Goal: Task Accomplishment & Management: Use online tool/utility

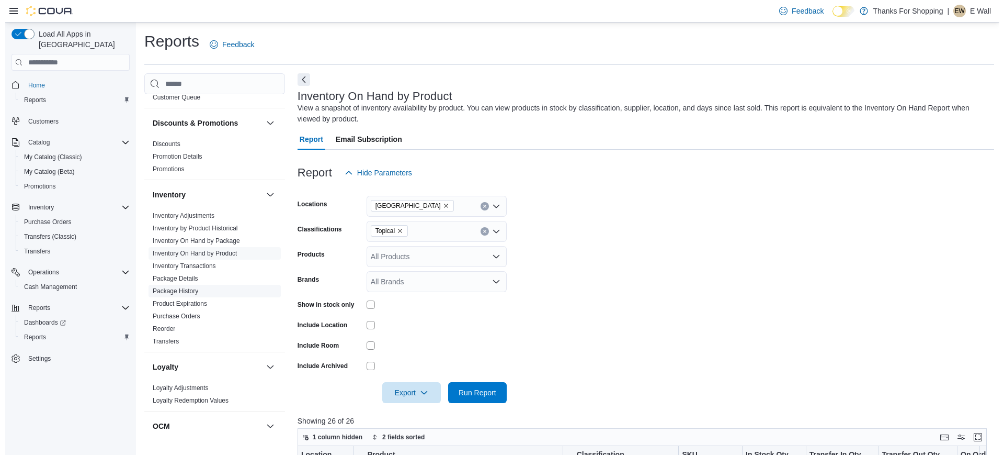
scroll to position [499, 0]
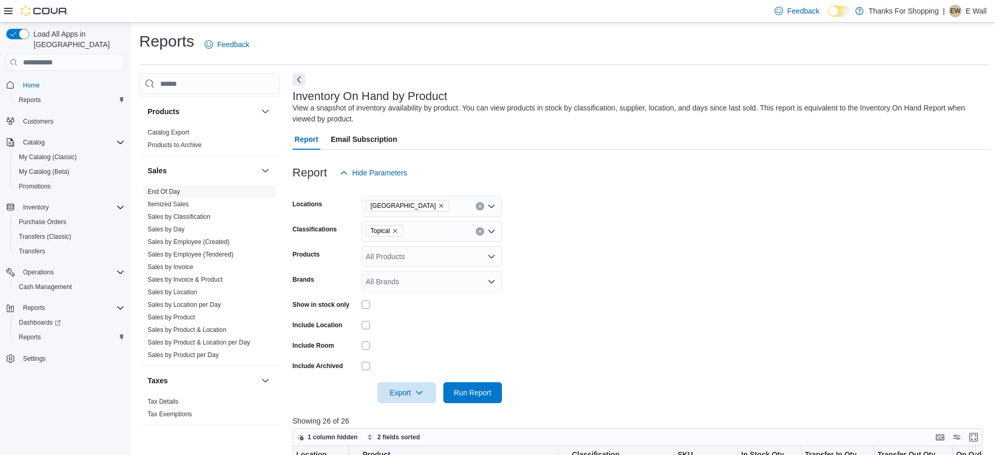
click at [165, 191] on link "End Of Day" at bounding box center [164, 191] width 32 height 7
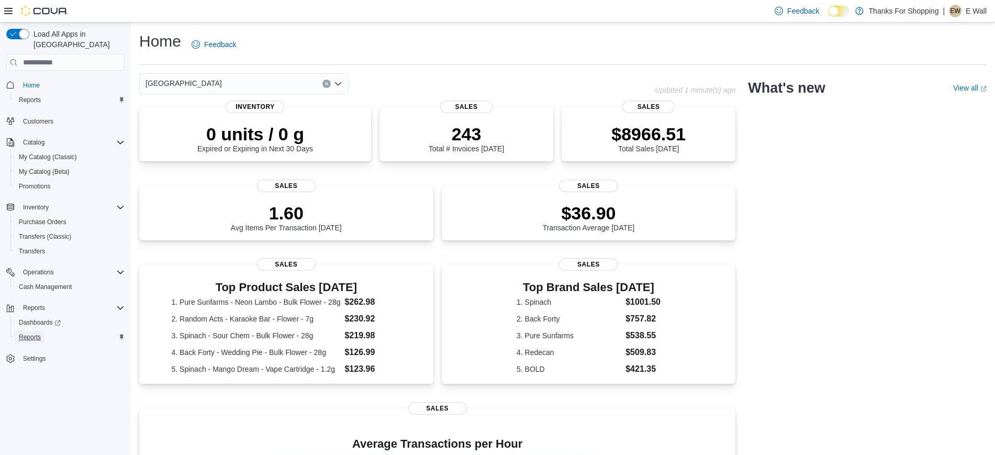
click at [31, 333] on span "Reports" at bounding box center [30, 337] width 22 height 8
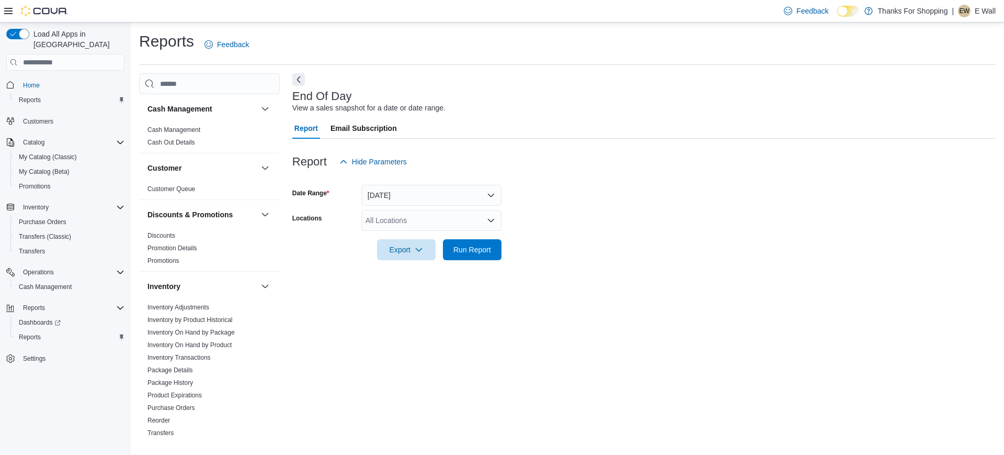
click at [400, 217] on div "All Locations" at bounding box center [431, 220] width 140 height 21
type input "**"
click at [410, 250] on span "[GEOGRAPHIC_DATA]" at bounding box center [427, 253] width 76 height 10
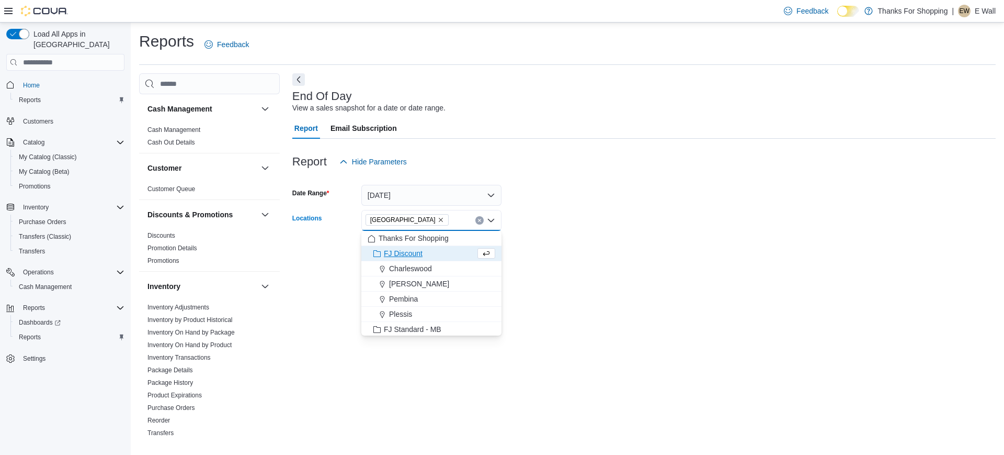
click at [540, 254] on form "Date Range Today Locations Southdale Combo box. Selected. Southdale. Press Back…" at bounding box center [644, 216] width 704 height 88
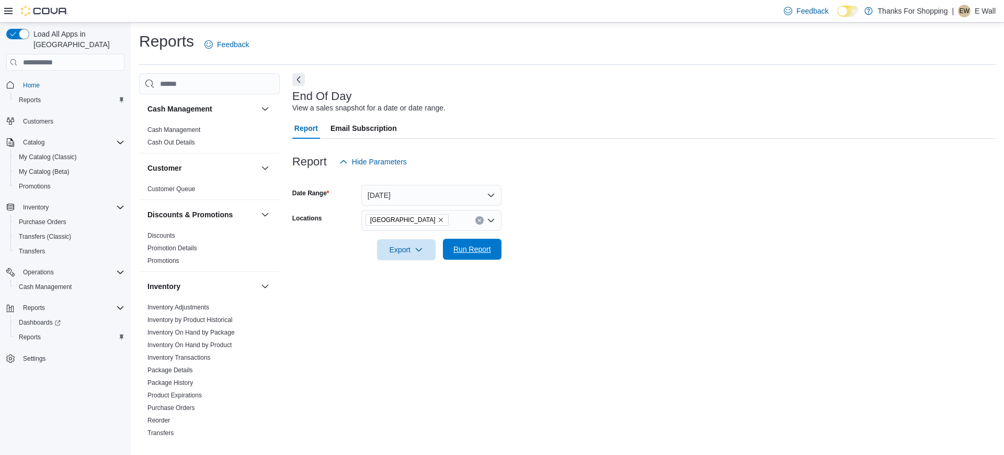
click at [475, 245] on span "Run Report" at bounding box center [473, 249] width 38 height 10
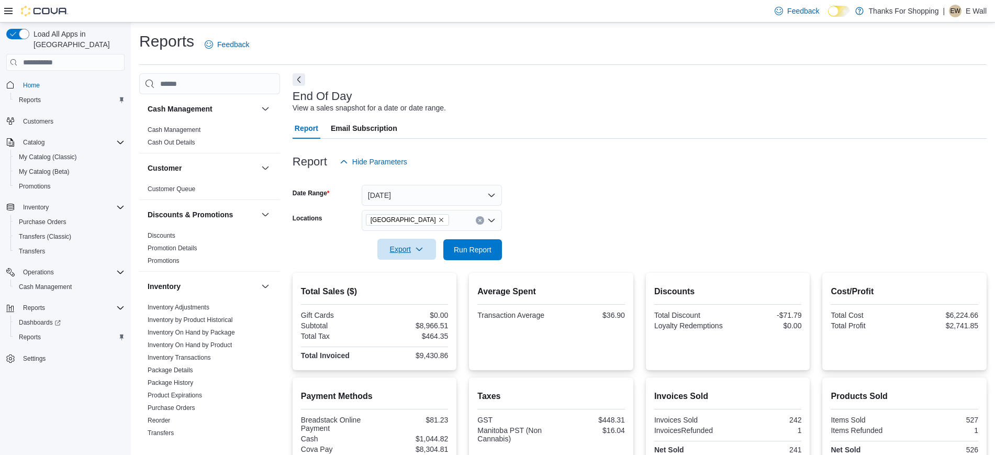
click at [408, 252] on span "Export" at bounding box center [406, 249] width 46 height 21
click at [419, 292] on span "Export to Pdf" at bounding box center [408, 291] width 47 height 8
